Goal: Task Accomplishment & Management: Manage account settings

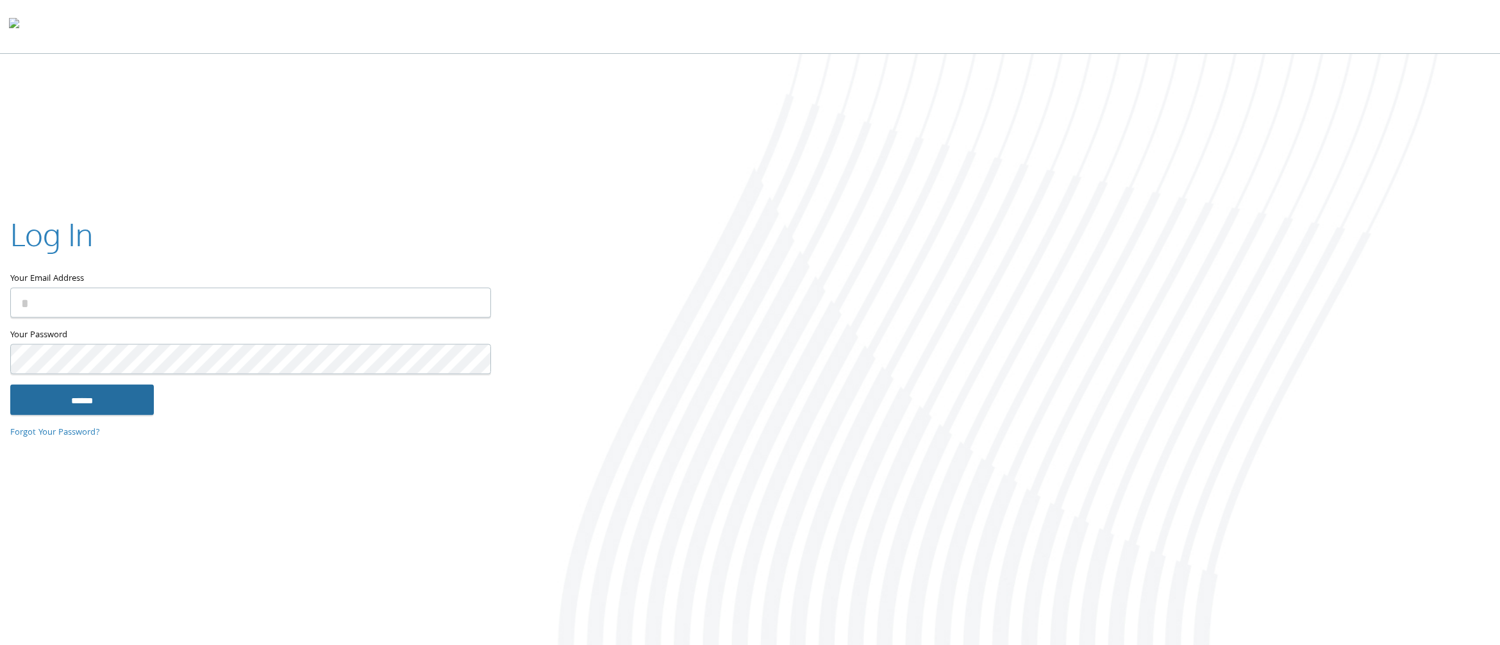
type input "**********"
click at [78, 400] on input "******" at bounding box center [82, 400] width 144 height 31
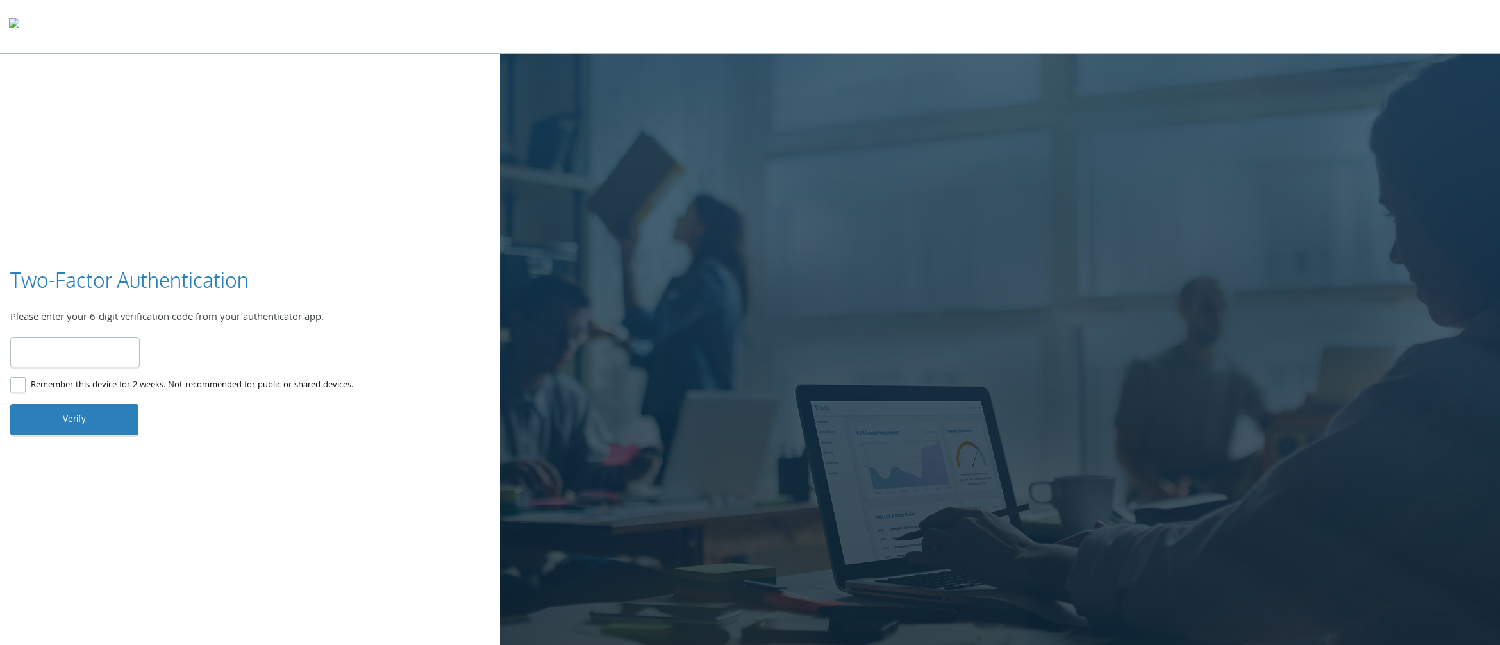
type input "******"
